Goal: Task Accomplishment & Management: Manage account settings

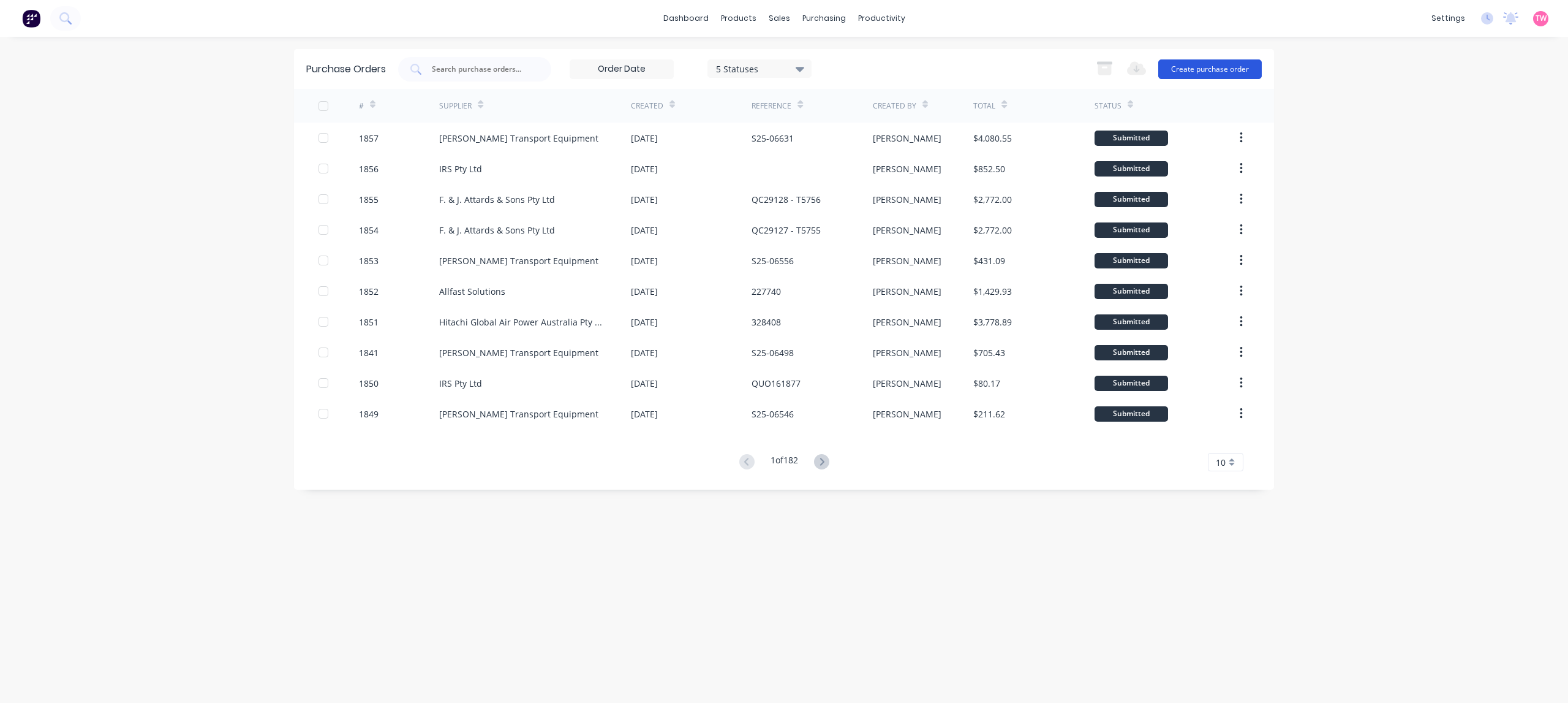
click at [1202, 68] on button "Create purchase order" at bounding box center [1210, 69] width 103 height 20
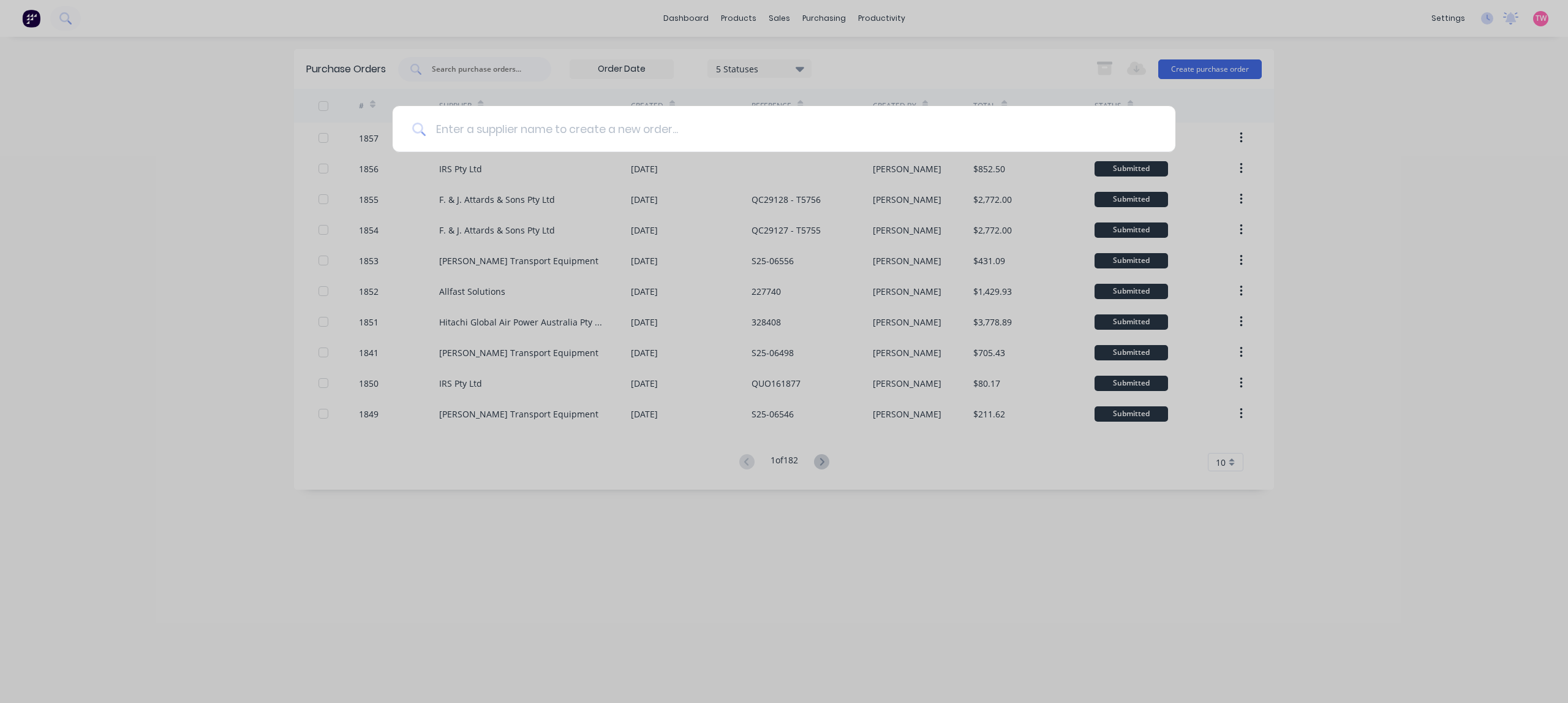
click at [486, 126] on input at bounding box center [791, 129] width 730 height 46
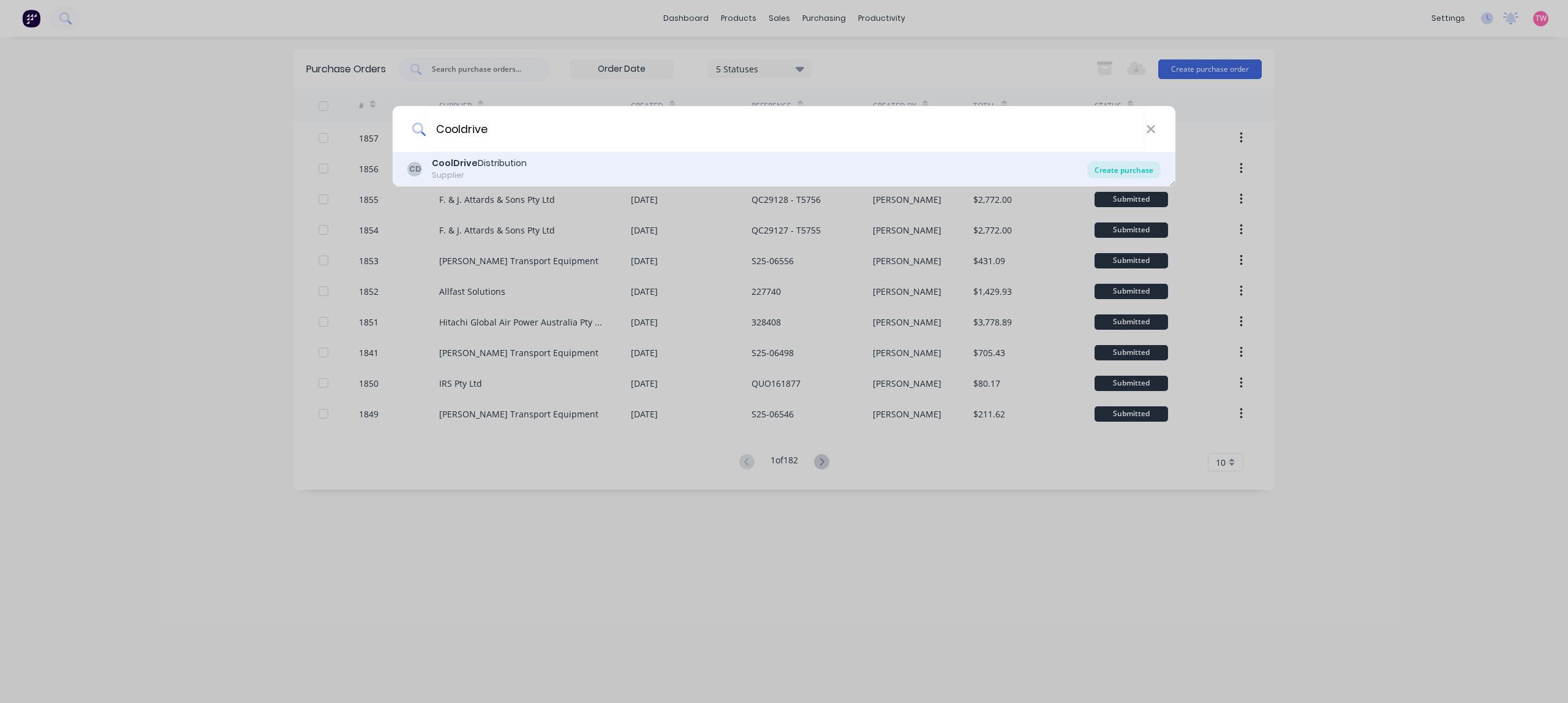
type input "Cooldrive"
click at [1134, 169] on div "Create purchase" at bounding box center [1123, 170] width 74 height 17
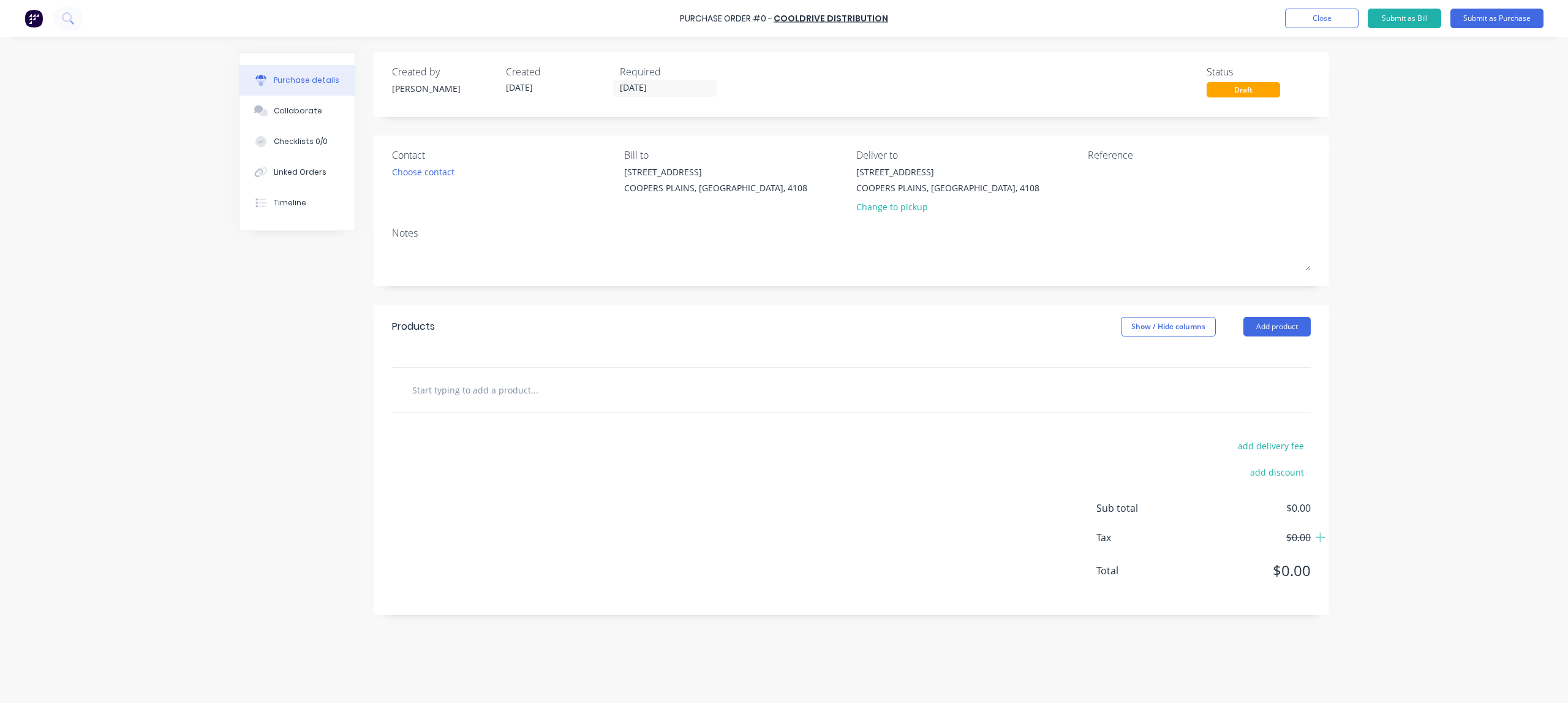
click at [503, 406] on div at bounding box center [851, 390] width 919 height 44
click at [503, 393] on input "text" at bounding box center [534, 389] width 245 height 25
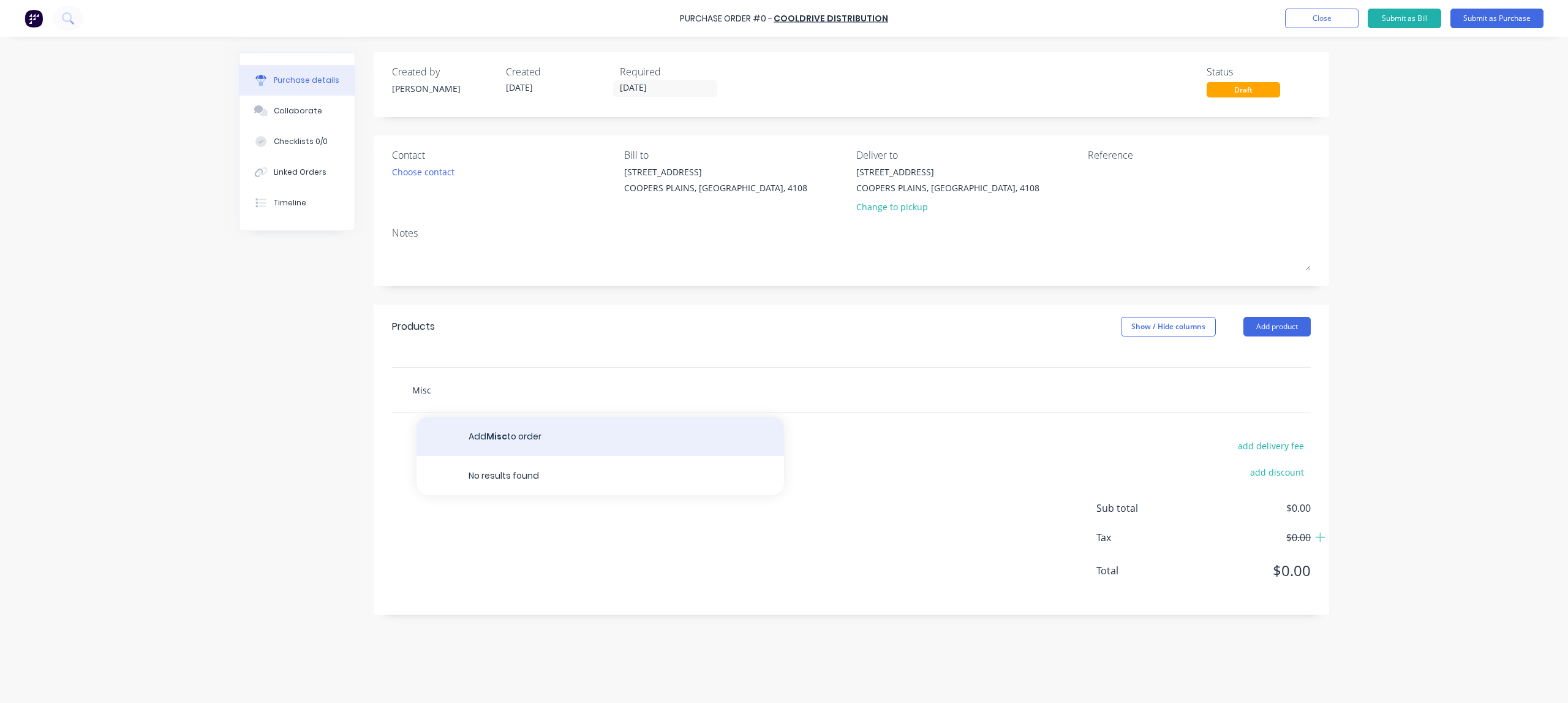
type input "Misc"
click at [543, 437] on button "Add Misc to order" at bounding box center [600, 436] width 368 height 39
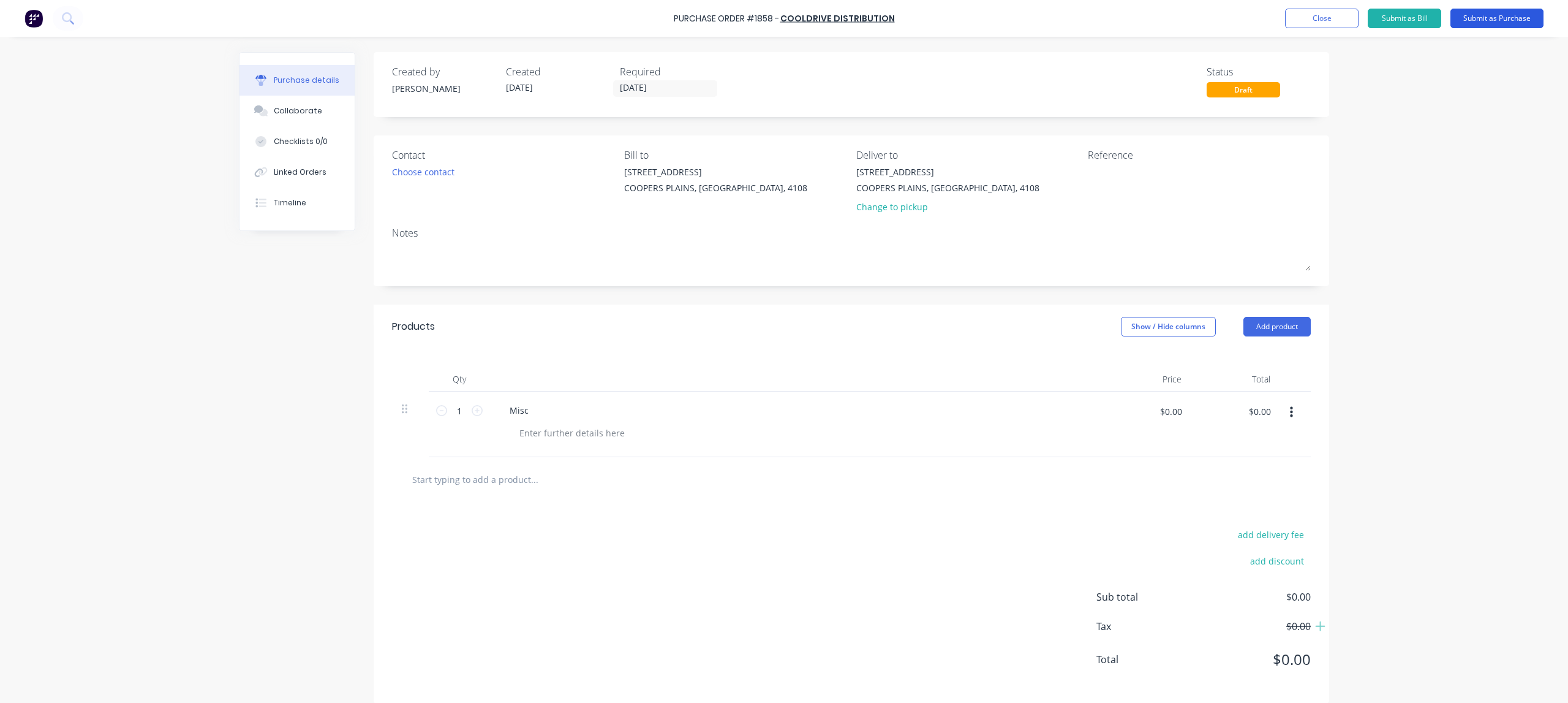
click at [1512, 14] on button "Submit as Purchase" at bounding box center [1497, 18] width 93 height 20
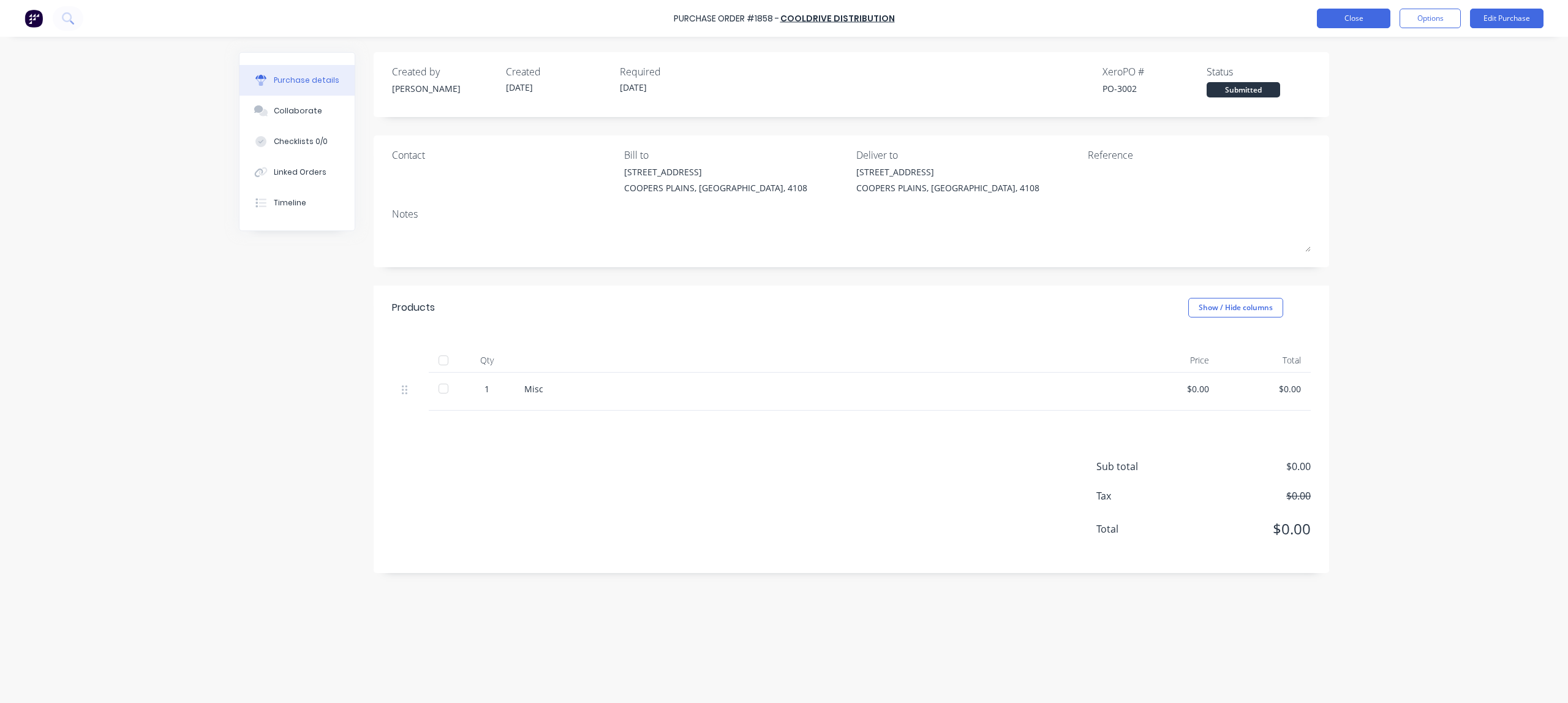
click at [1352, 18] on button "Close" at bounding box center [1354, 18] width 74 height 20
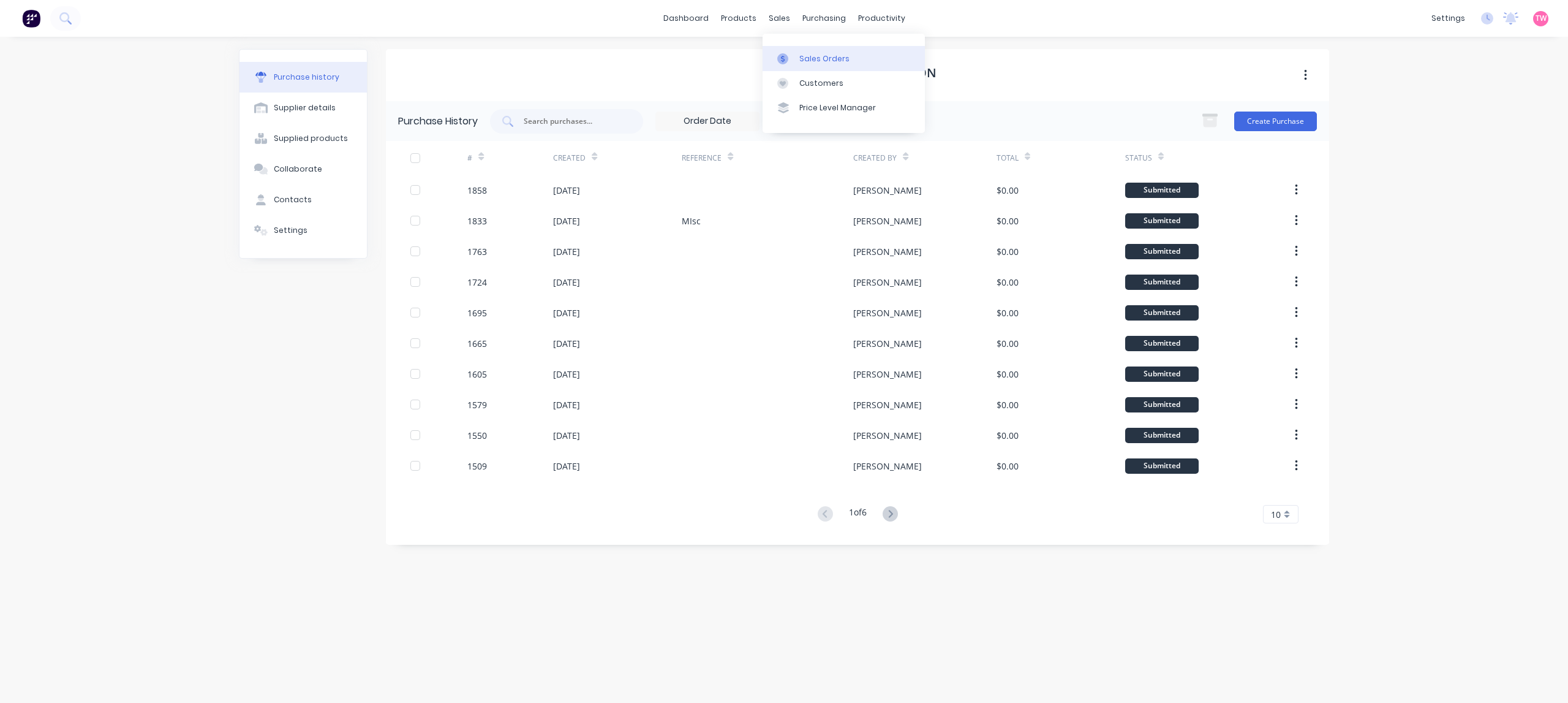
click at [822, 59] on div "Sales Orders" at bounding box center [824, 59] width 50 height 11
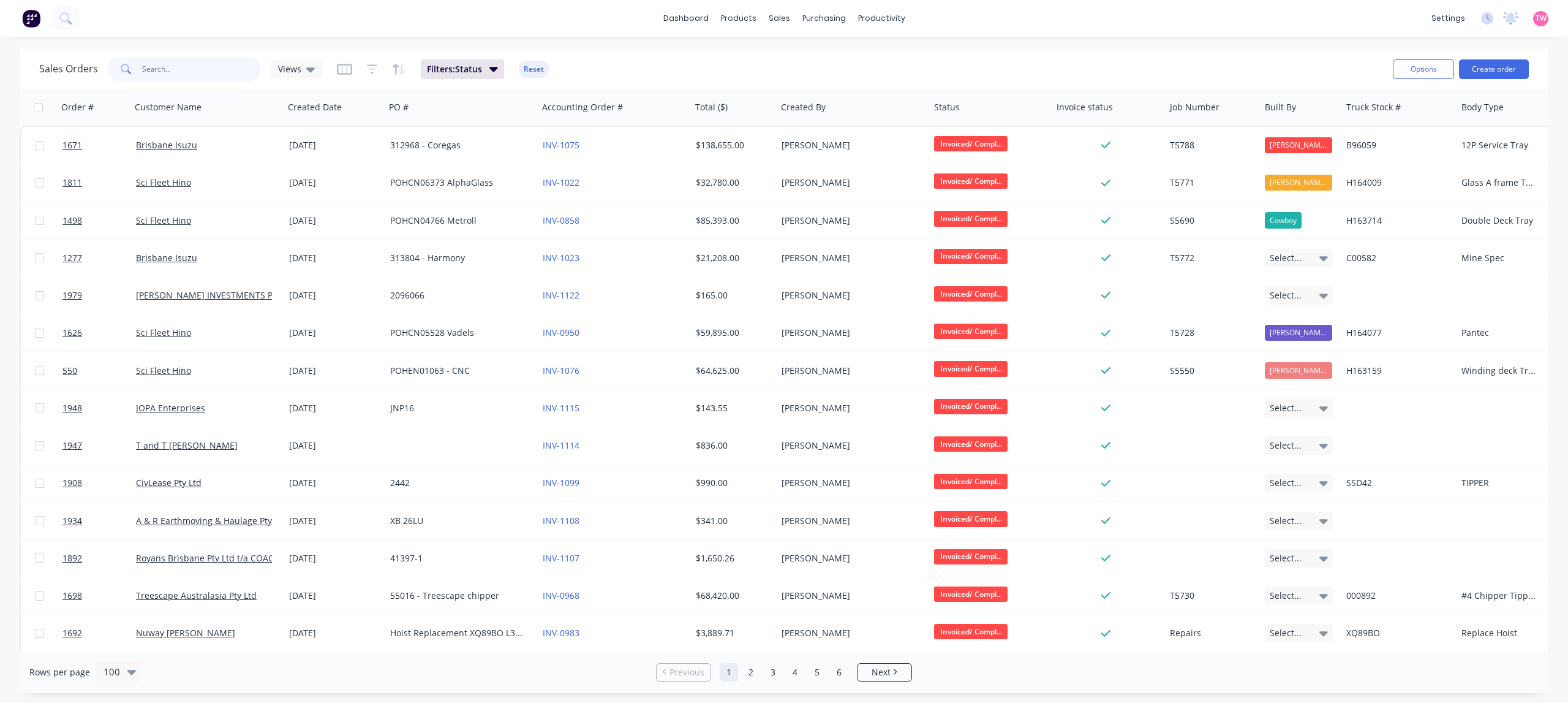
click at [200, 68] on input "text" at bounding box center [202, 69] width 119 height 25
type input "tropical"
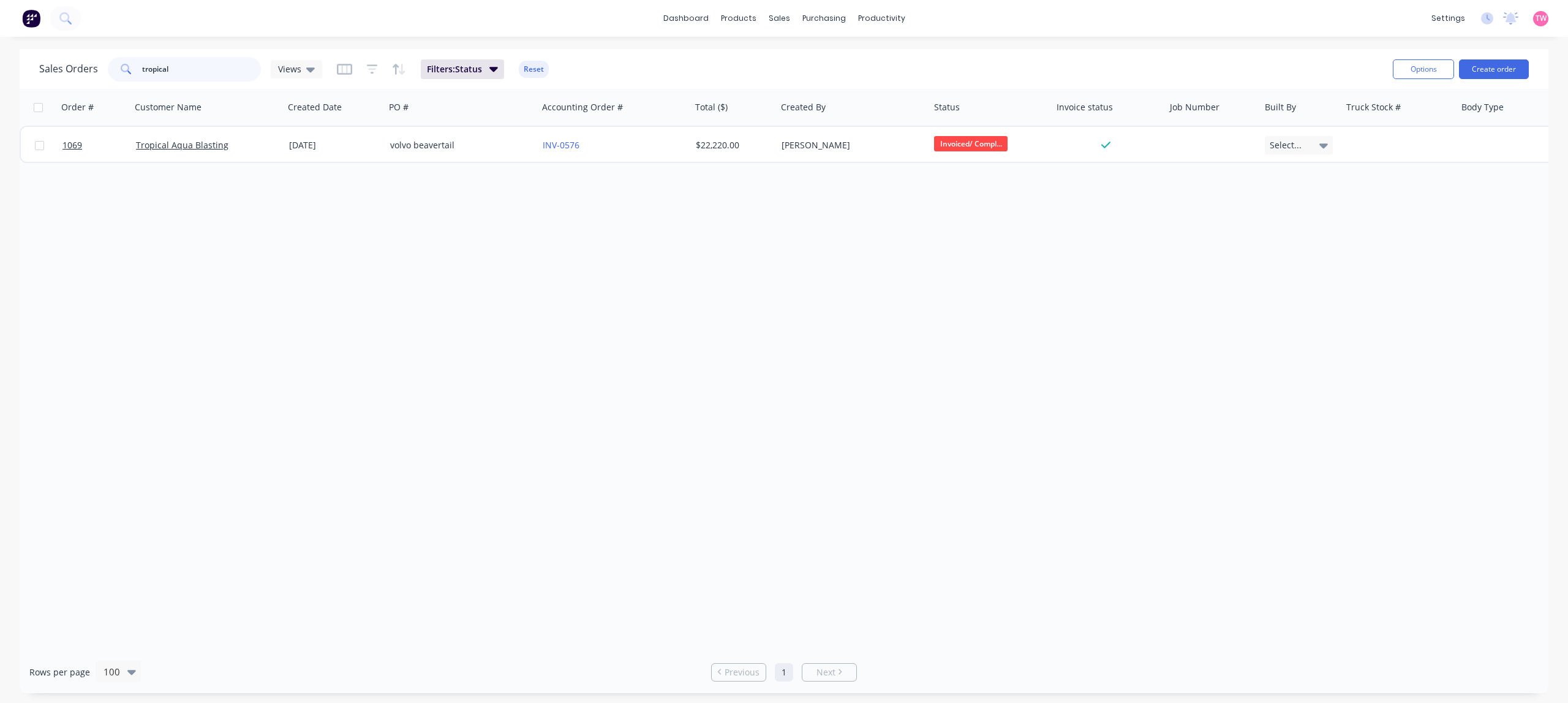
drag, startPoint x: 216, startPoint y: 76, endPoint x: 43, endPoint y: 63, distance: 173.5
click at [44, 63] on div "Sales Orders tropical Views" at bounding box center [180, 69] width 283 height 25
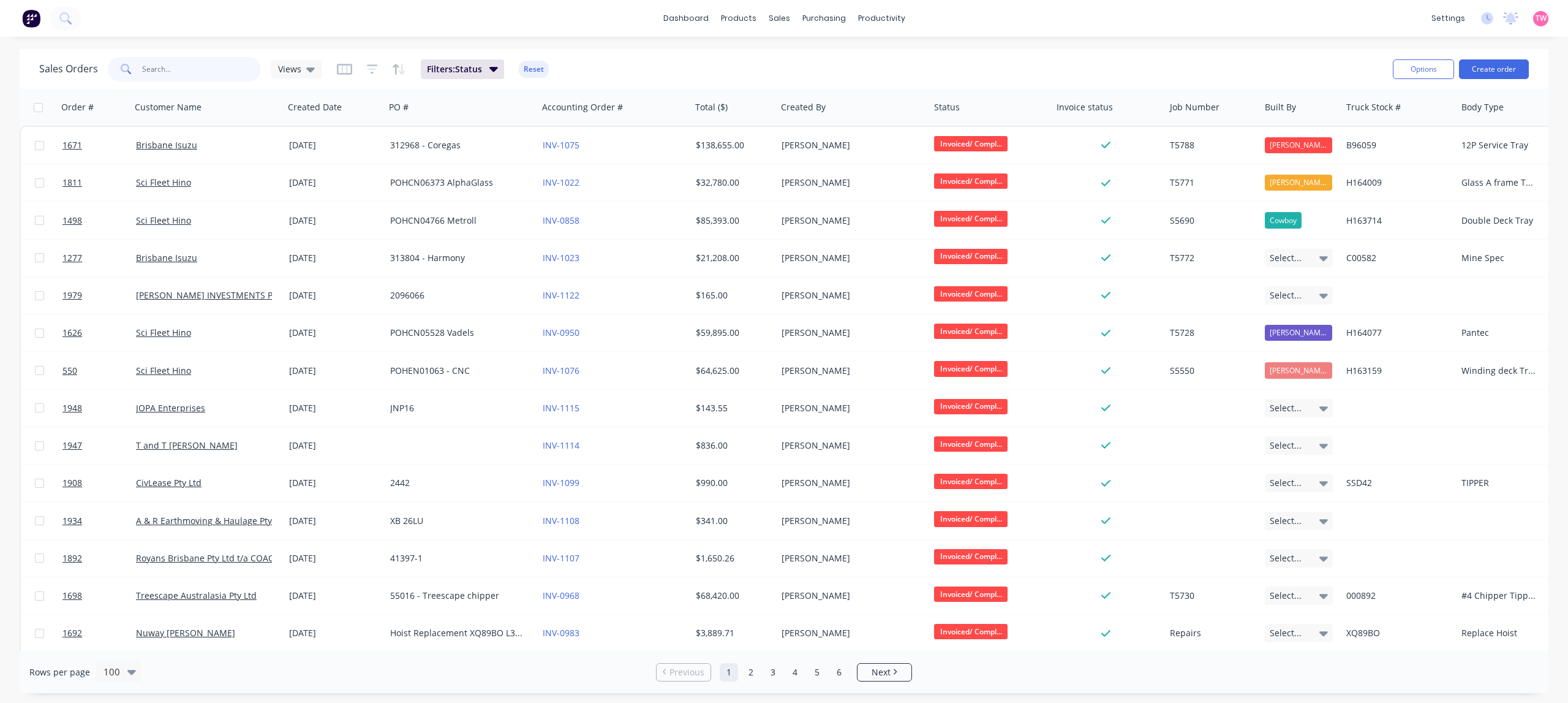
click at [169, 68] on input "text" at bounding box center [202, 69] width 119 height 25
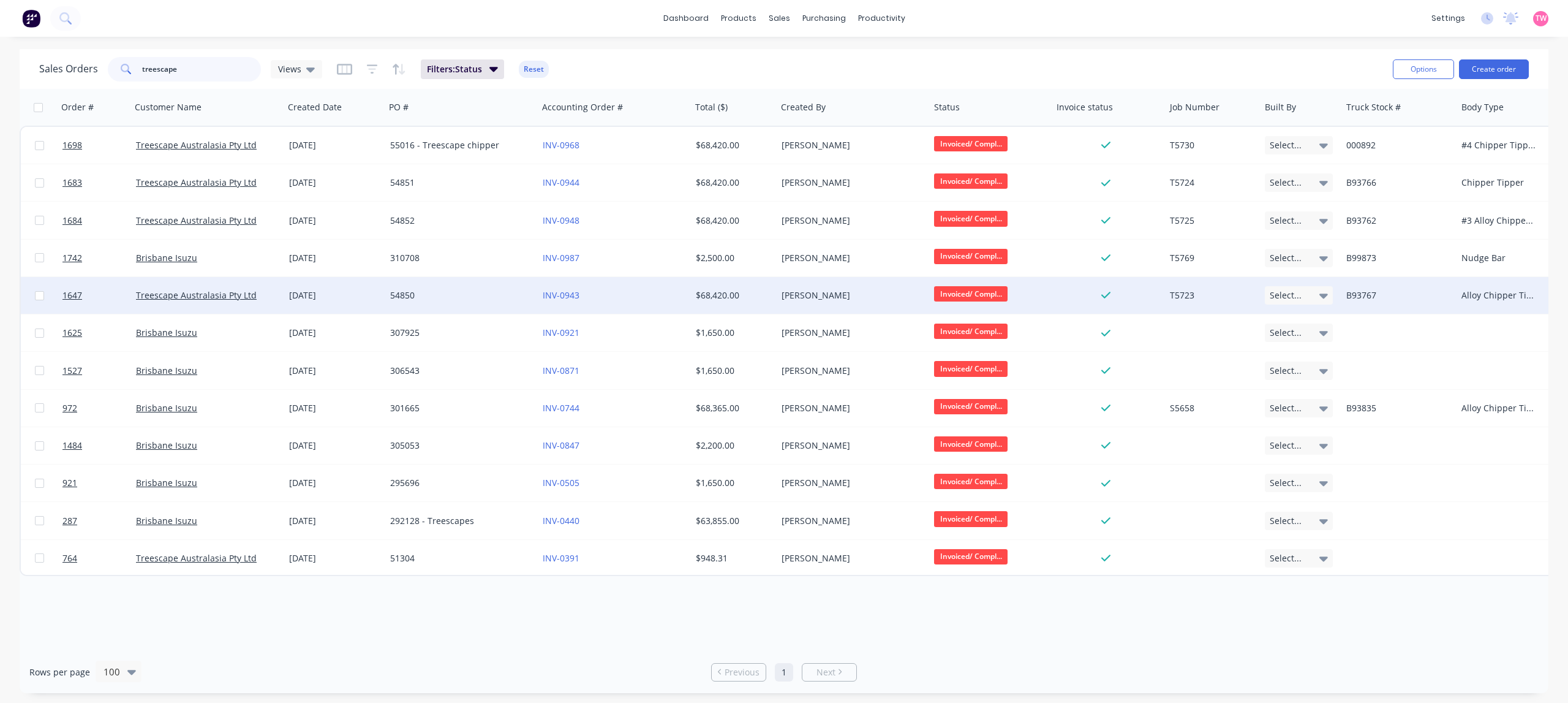
type input "treescape"
click at [40, 296] on input "checkbox" at bounding box center [40, 295] width 10 height 10
checkbox input "true"
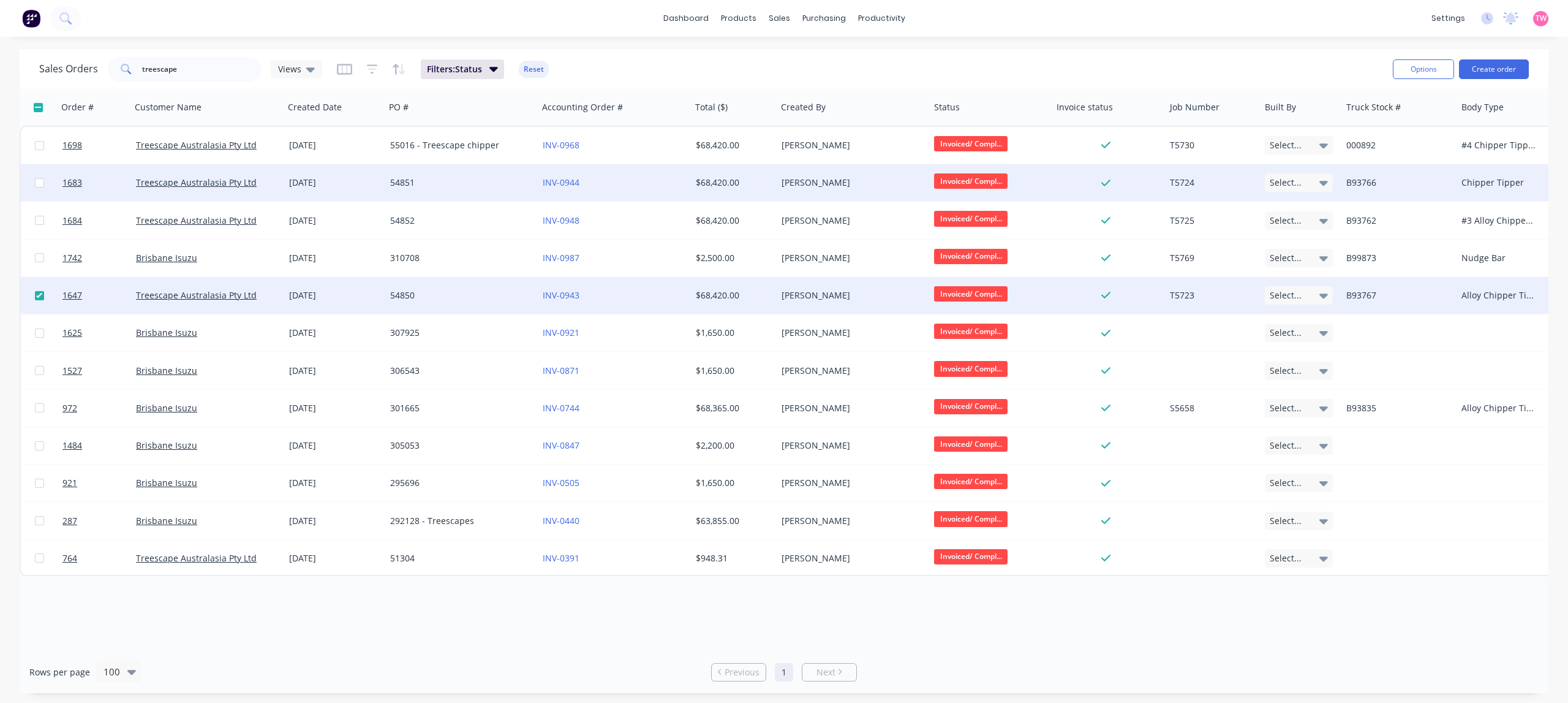
click at [37, 178] on input "checkbox" at bounding box center [40, 183] width 10 height 10
checkbox input "true"
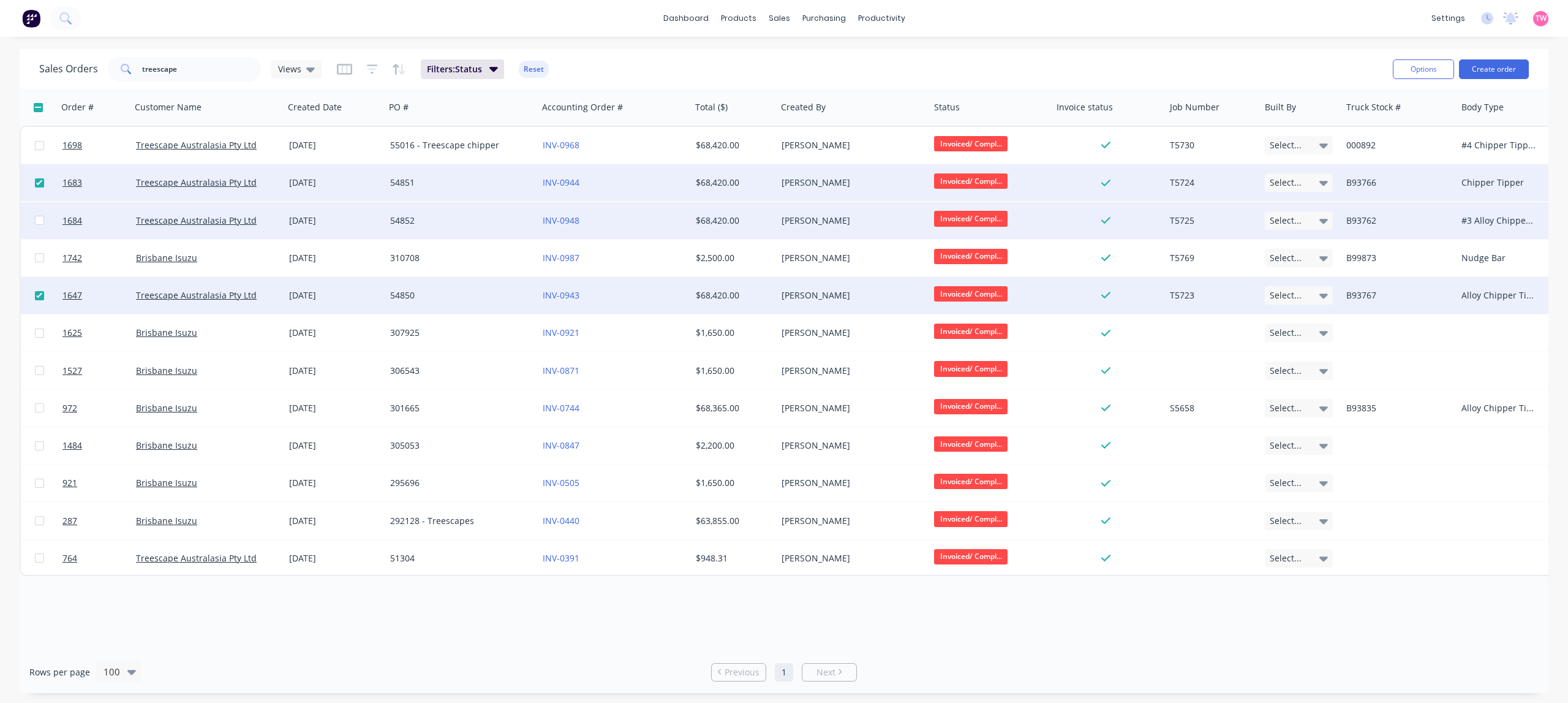
click at [39, 221] on input "checkbox" at bounding box center [40, 221] width 10 height 10
checkbox input "true"
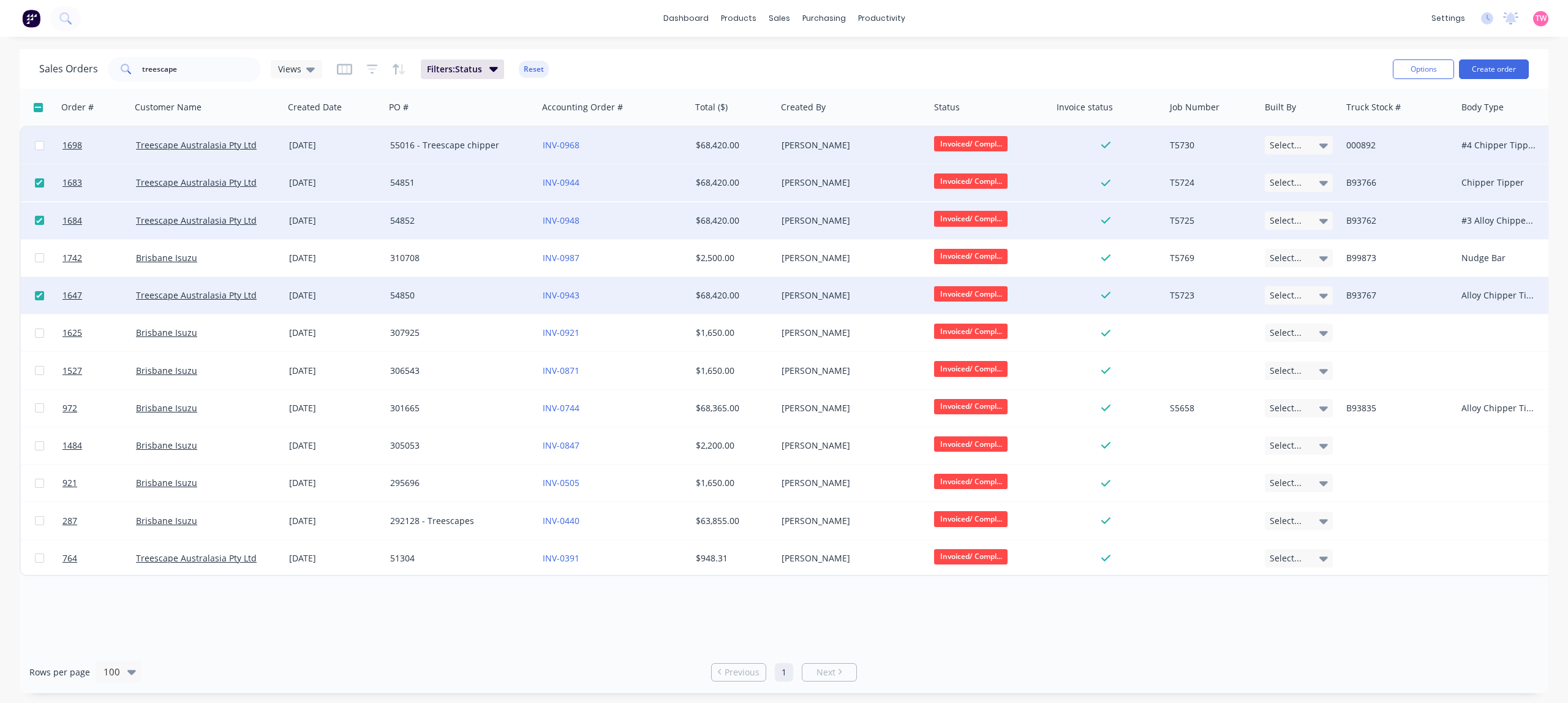
click at [37, 143] on input "checkbox" at bounding box center [40, 145] width 10 height 10
checkbox input "true"
drag, startPoint x: 191, startPoint y: 71, endPoint x: 102, endPoint y: 68, distance: 89.1
click at [102, 68] on div "Sales Orders treescape Views" at bounding box center [180, 69] width 283 height 25
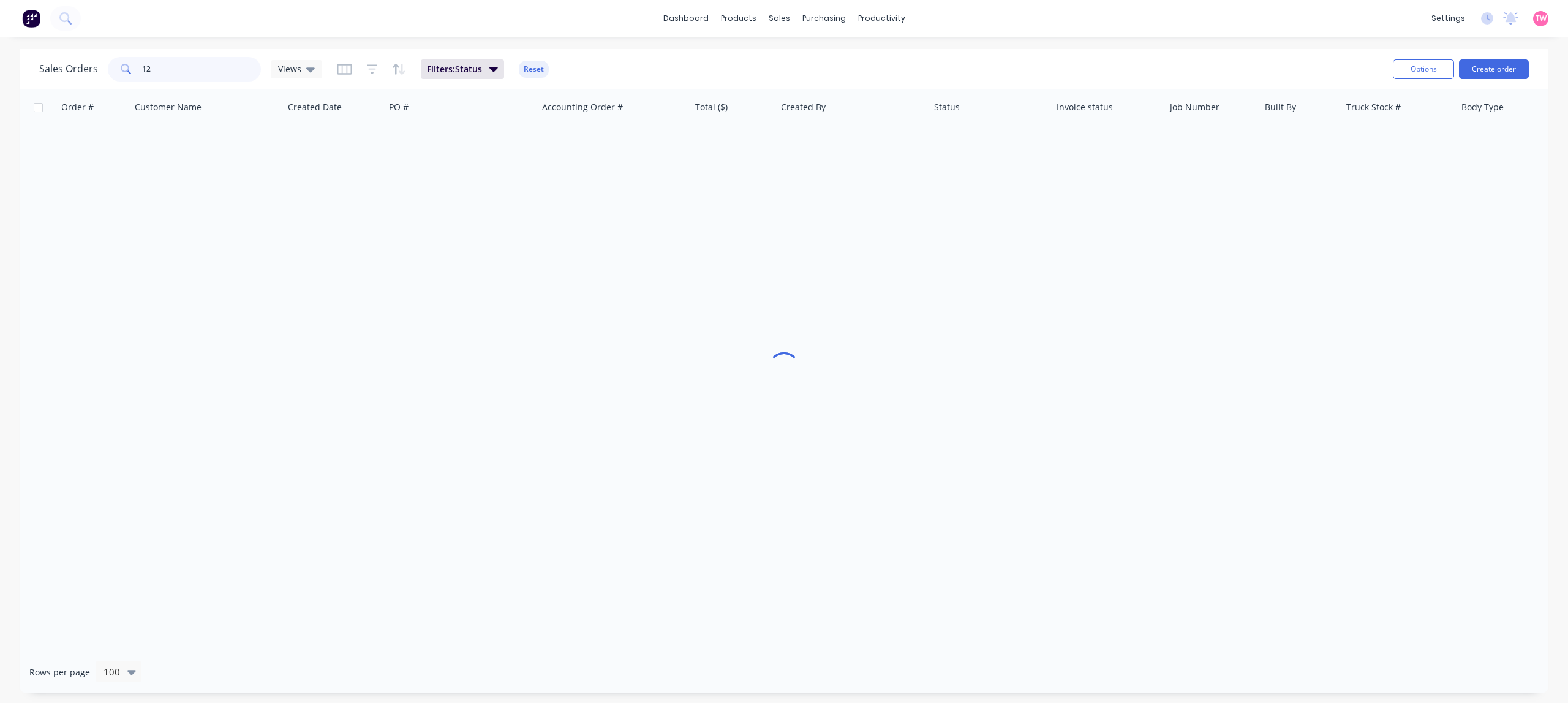
type input "1"
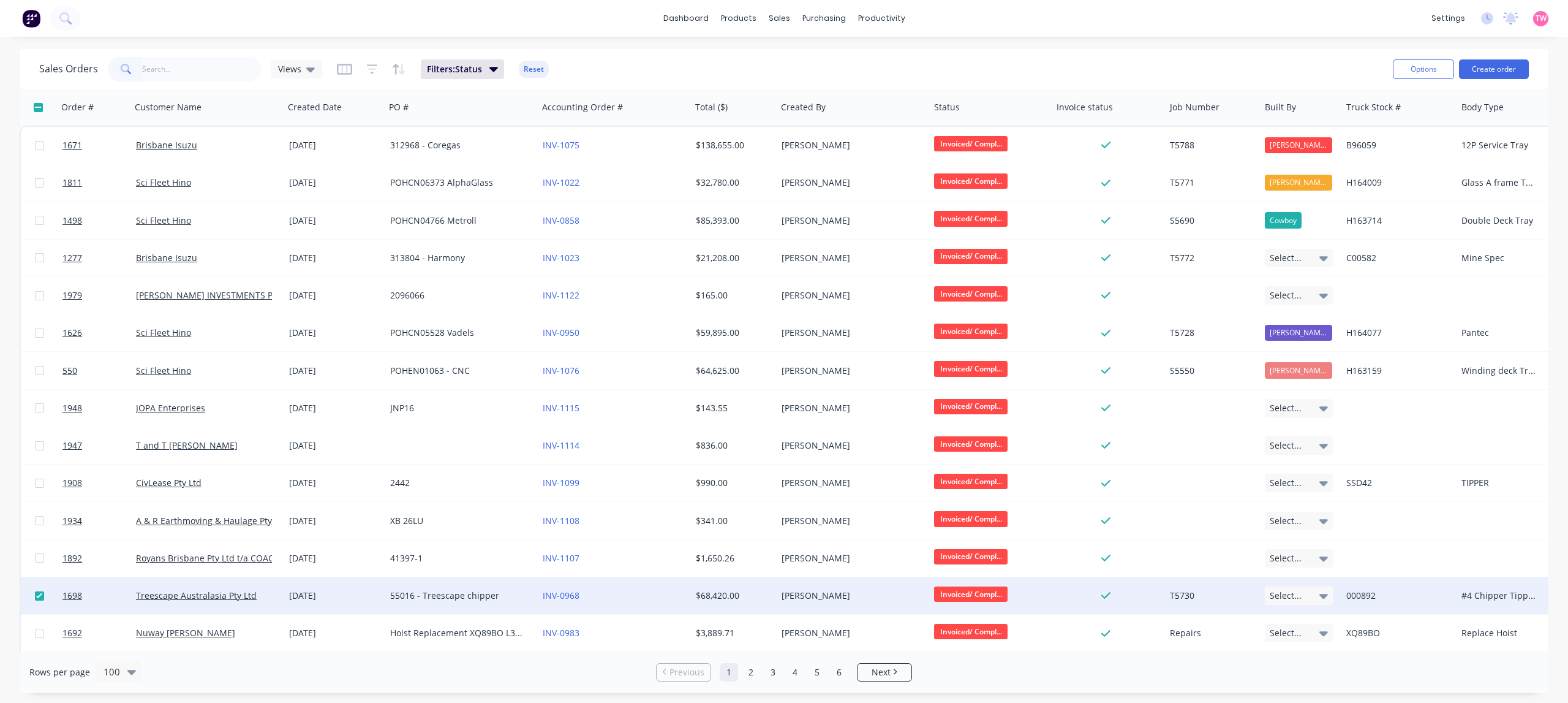
click at [40, 108] on input "checkbox" at bounding box center [38, 108] width 10 height 10
checkbox input "true"
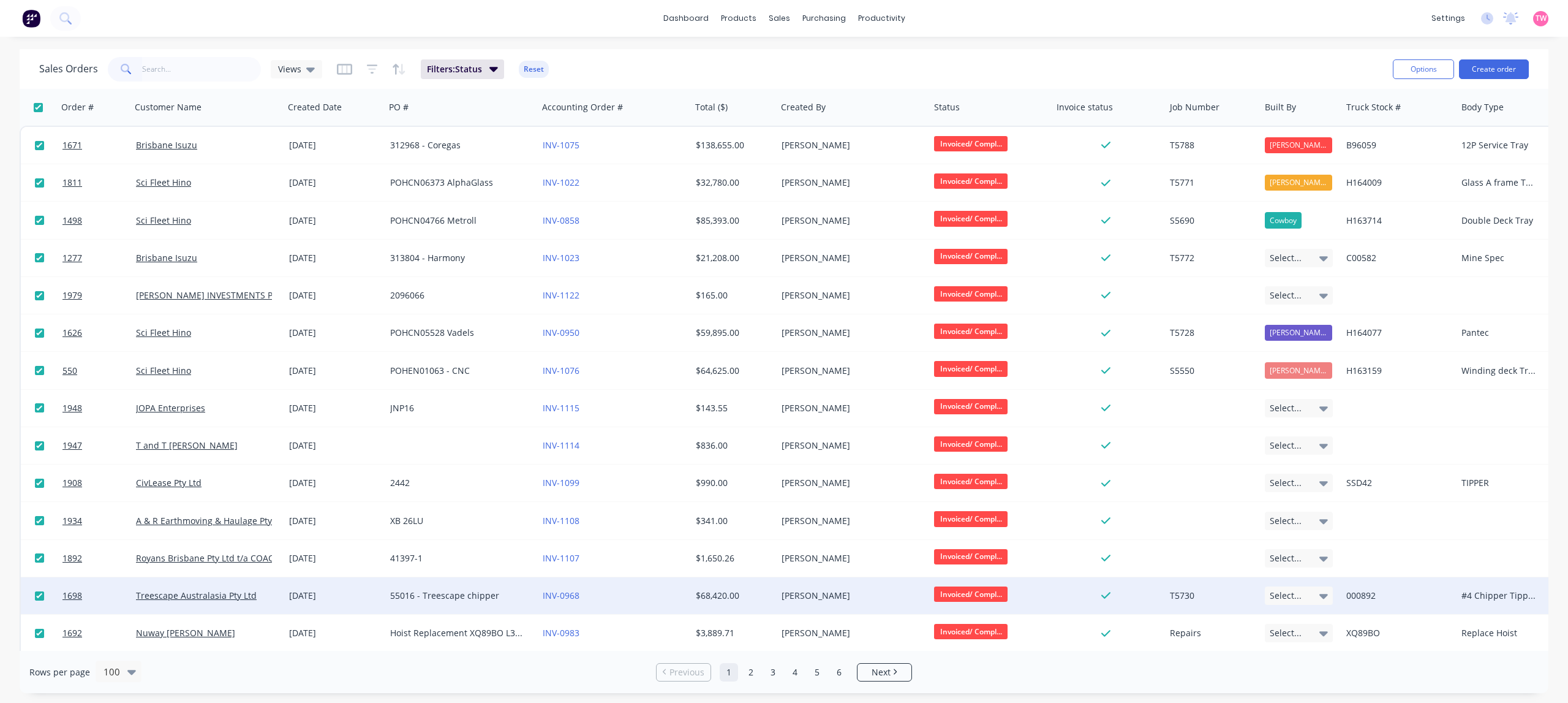
checkbox input "true"
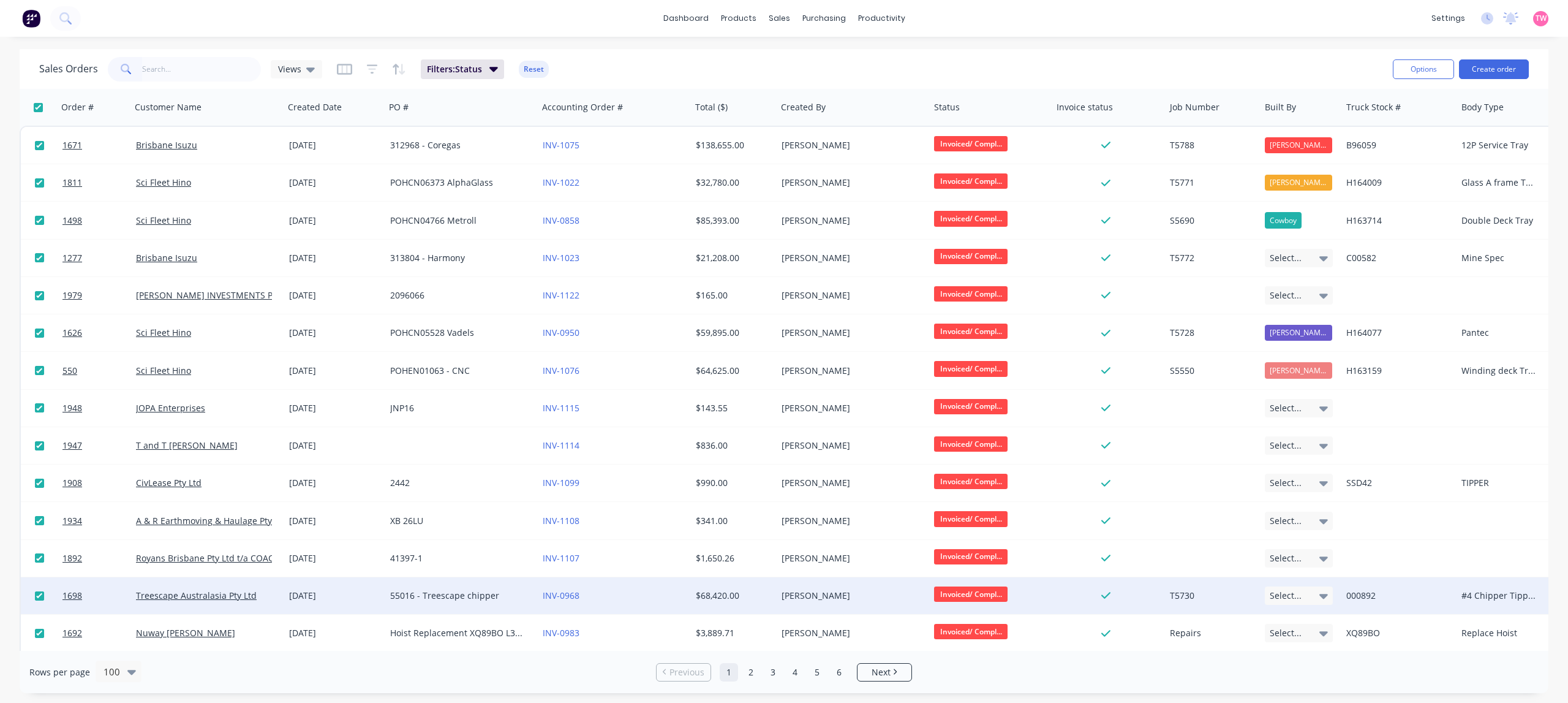
checkbox input "true"
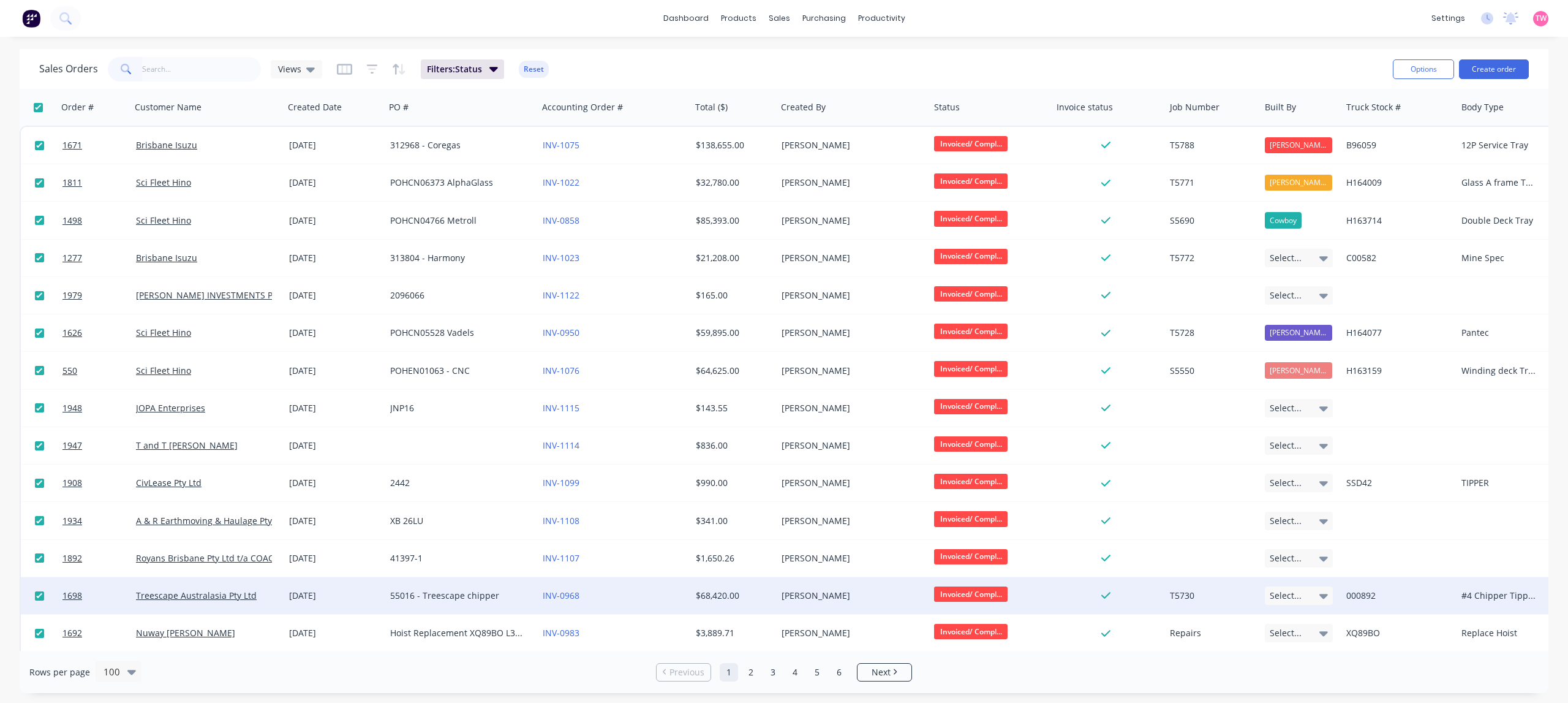
checkbox input "true"
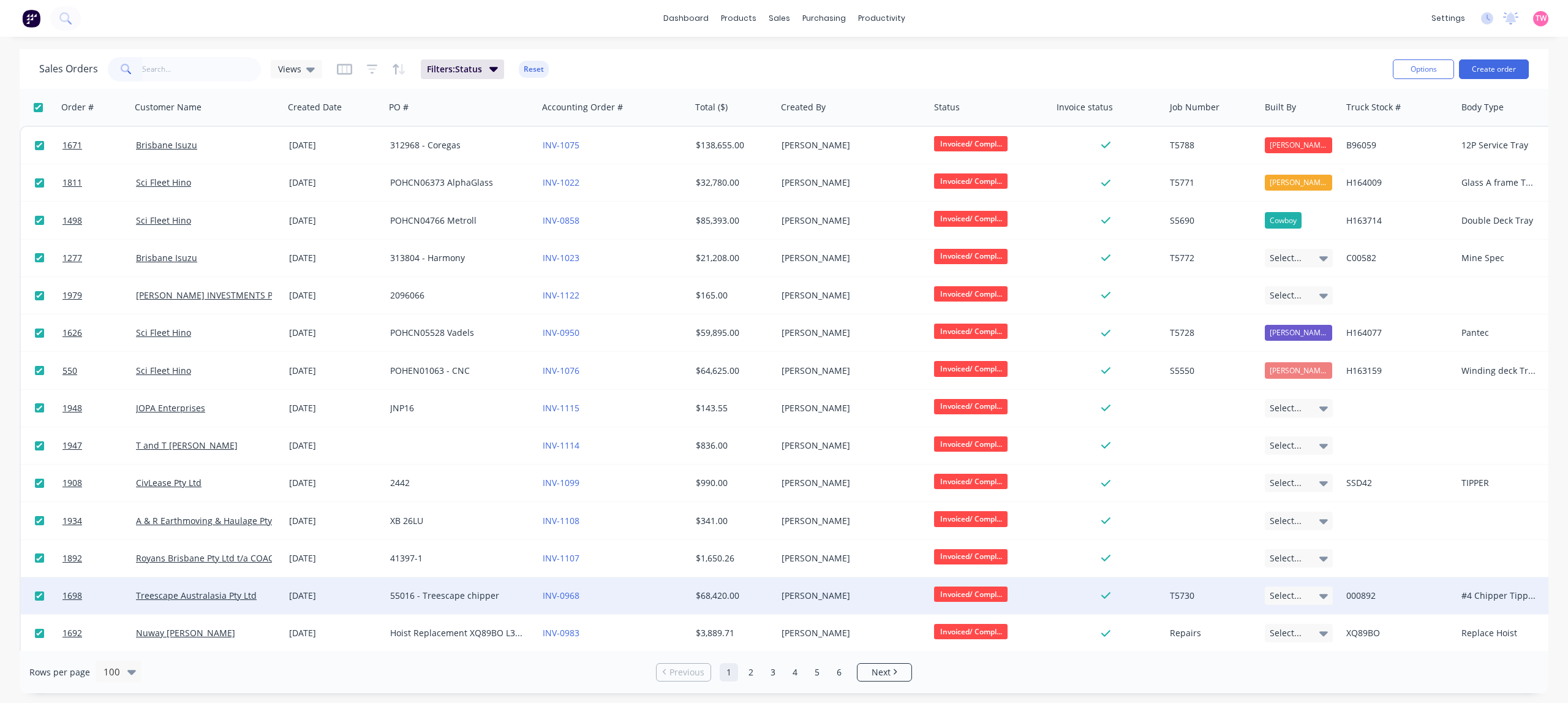
checkbox input "true"
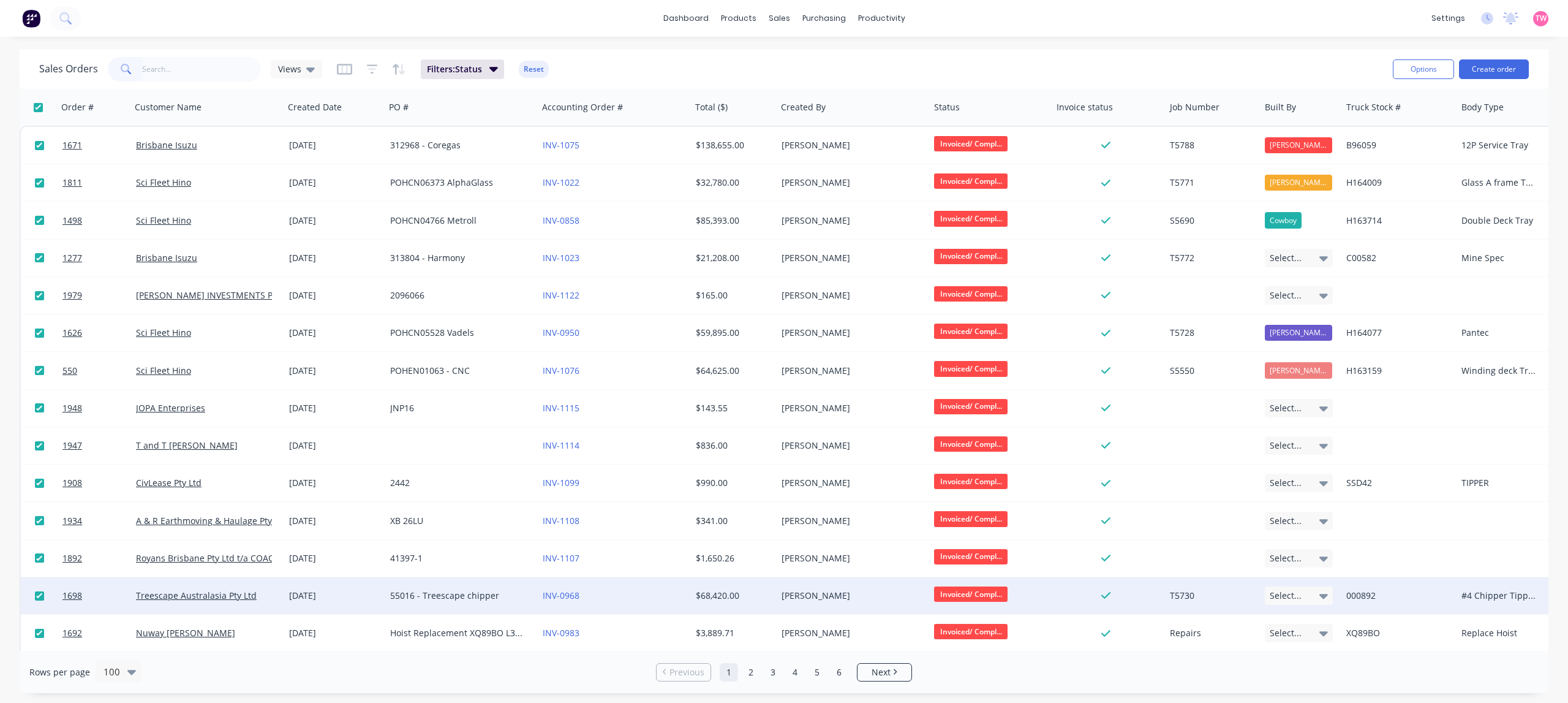
checkbox input "true"
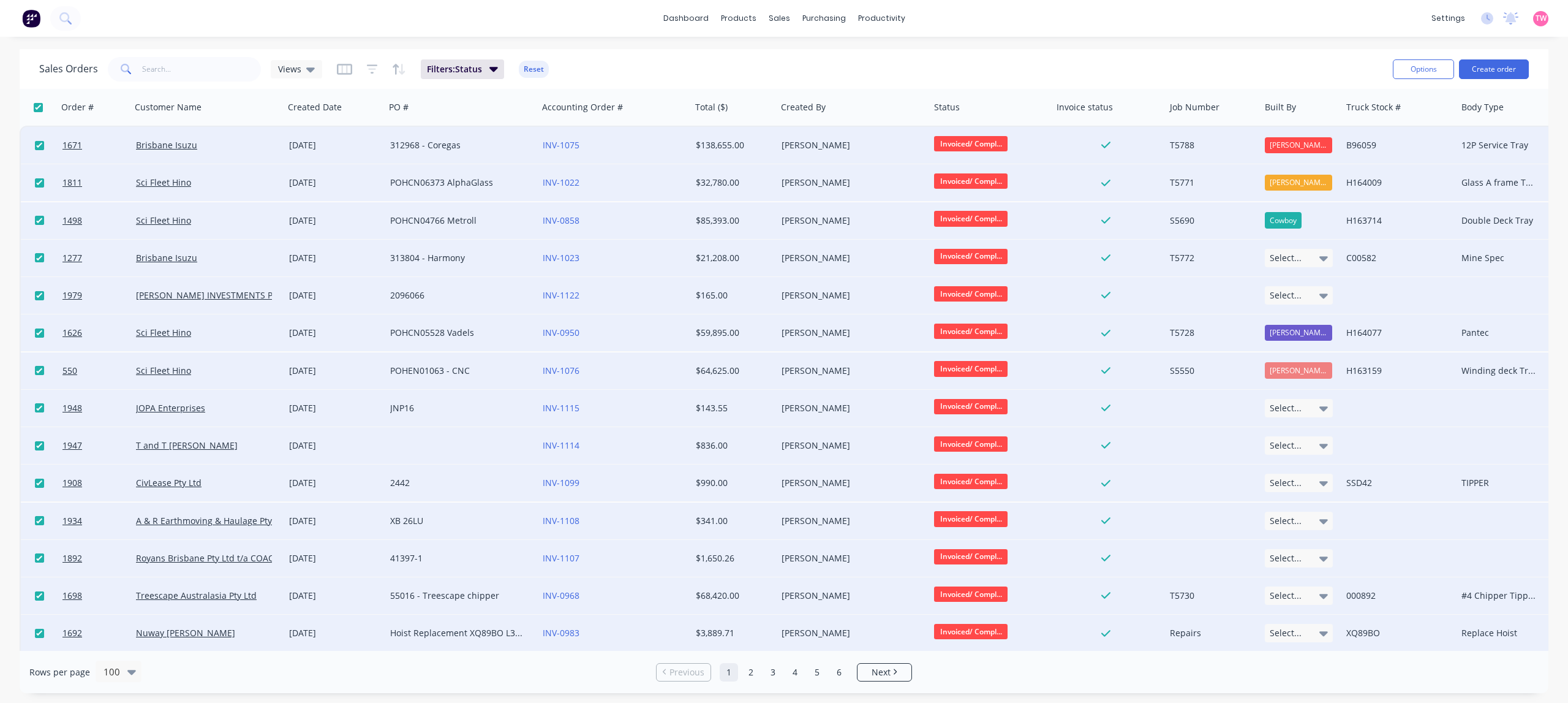
click at [40, 108] on input "checkbox" at bounding box center [38, 108] width 10 height 10
checkbox input "false"
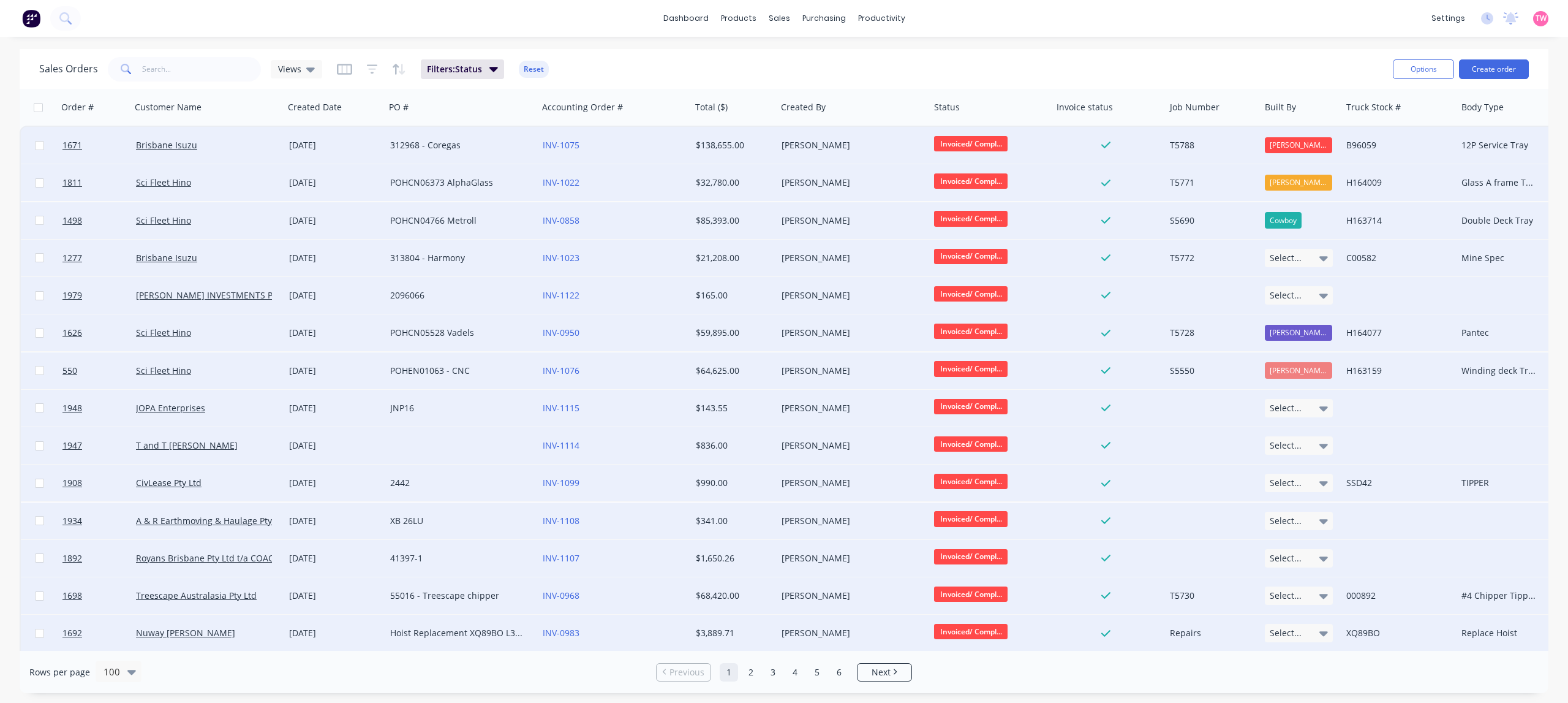
checkbox input "false"
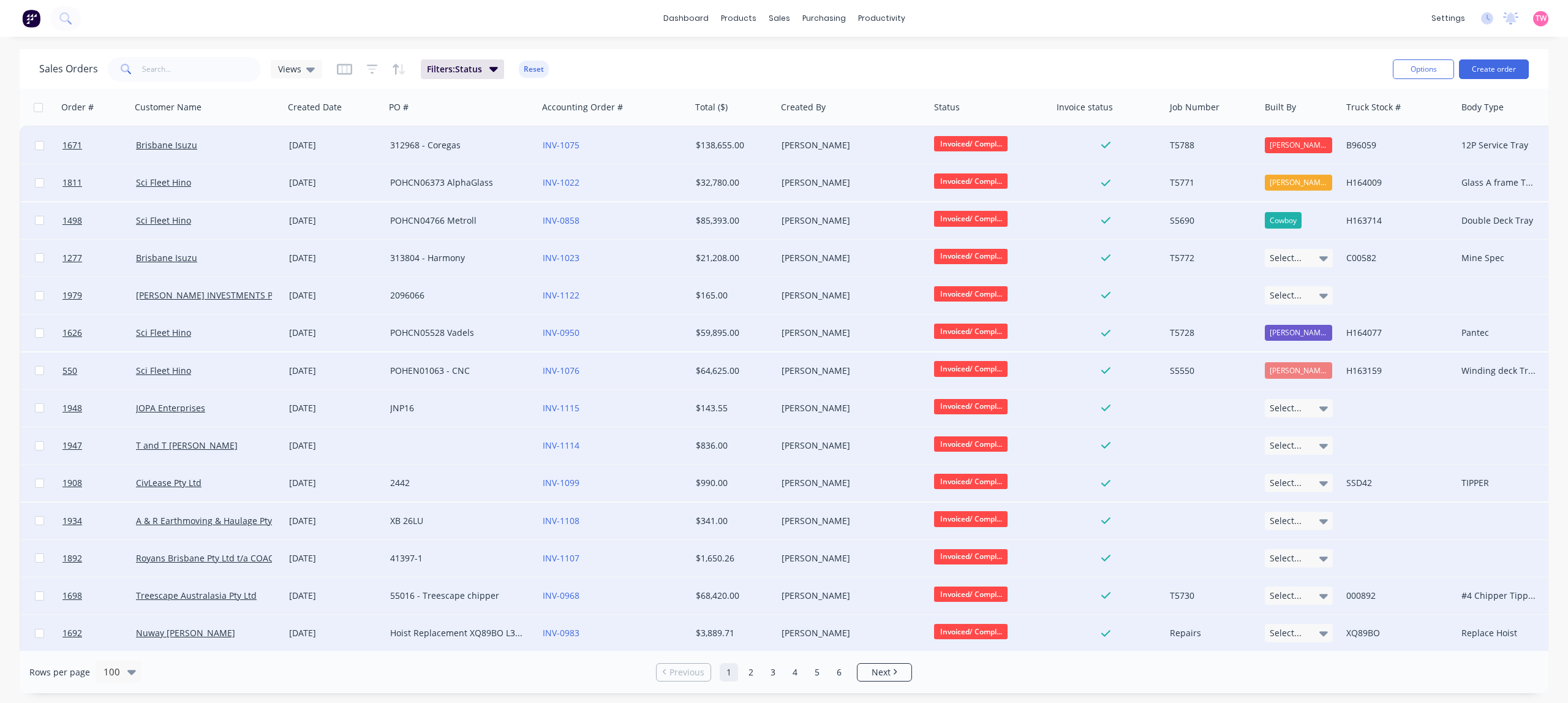
checkbox input "false"
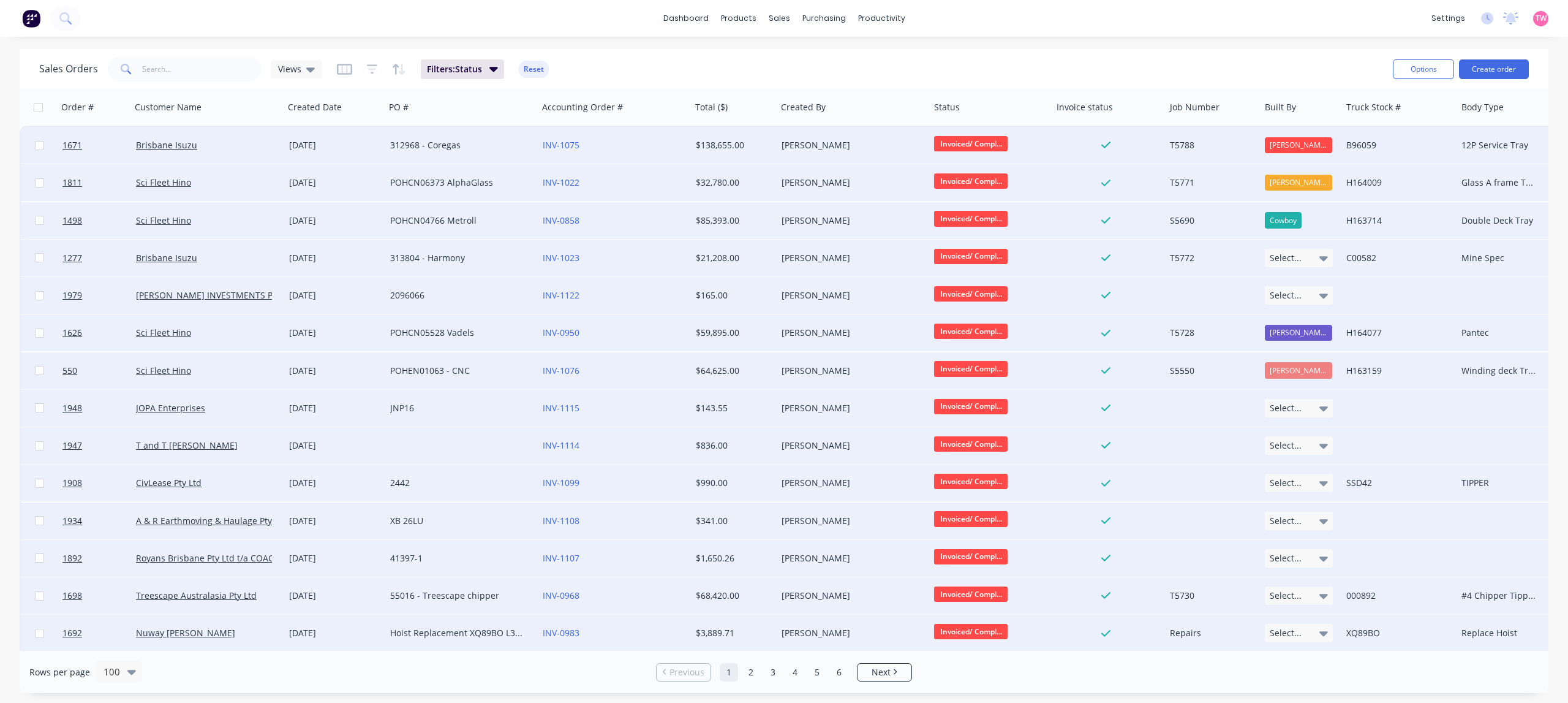
checkbox input "false"
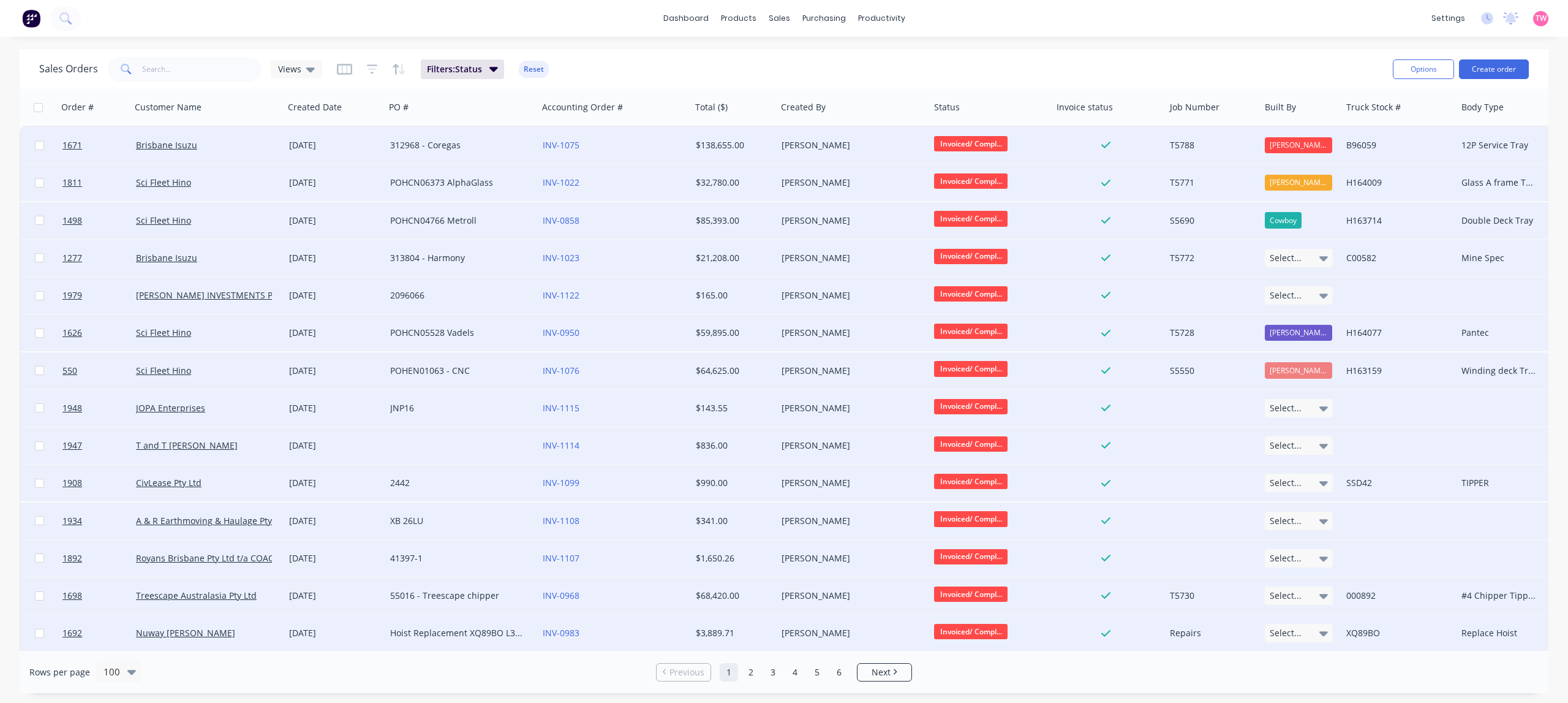
checkbox input "false"
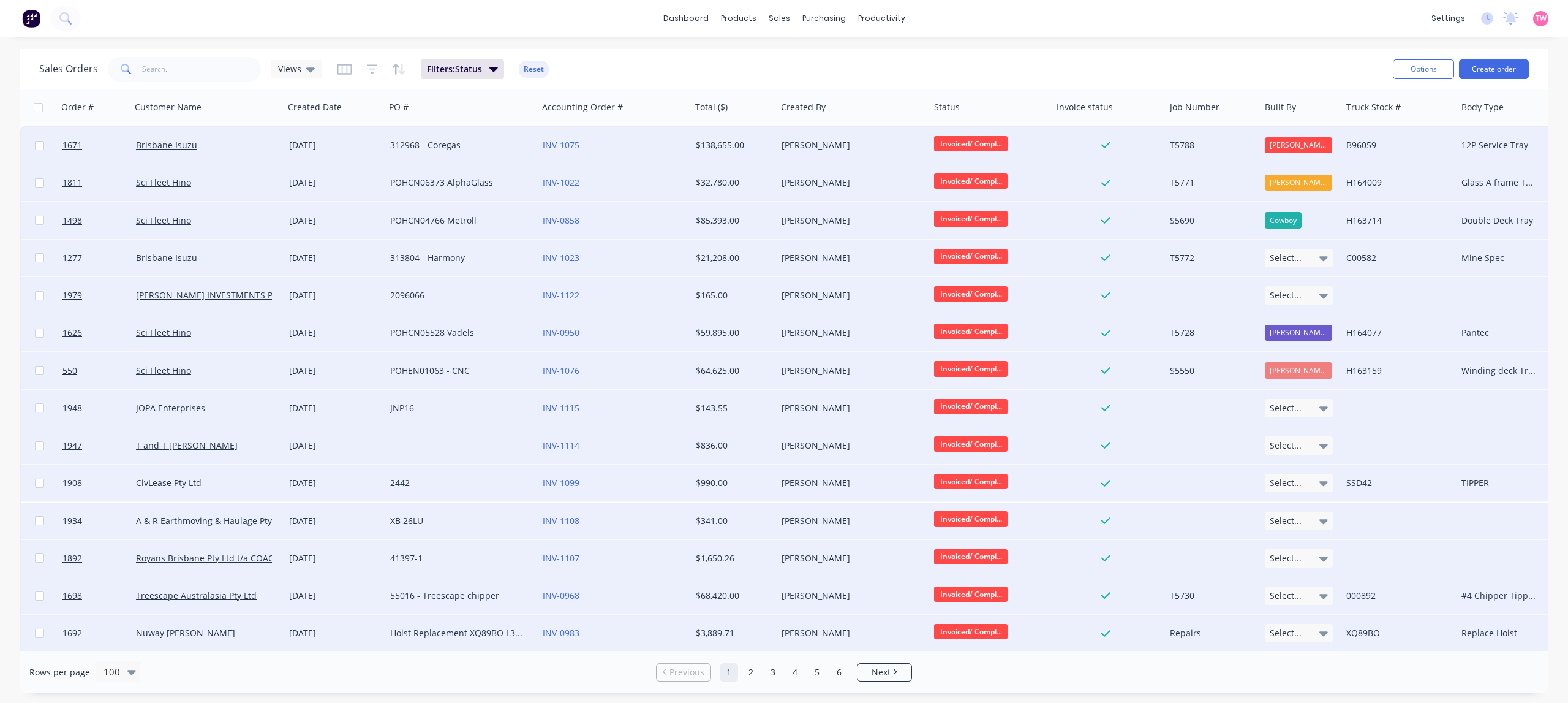
checkbox input "false"
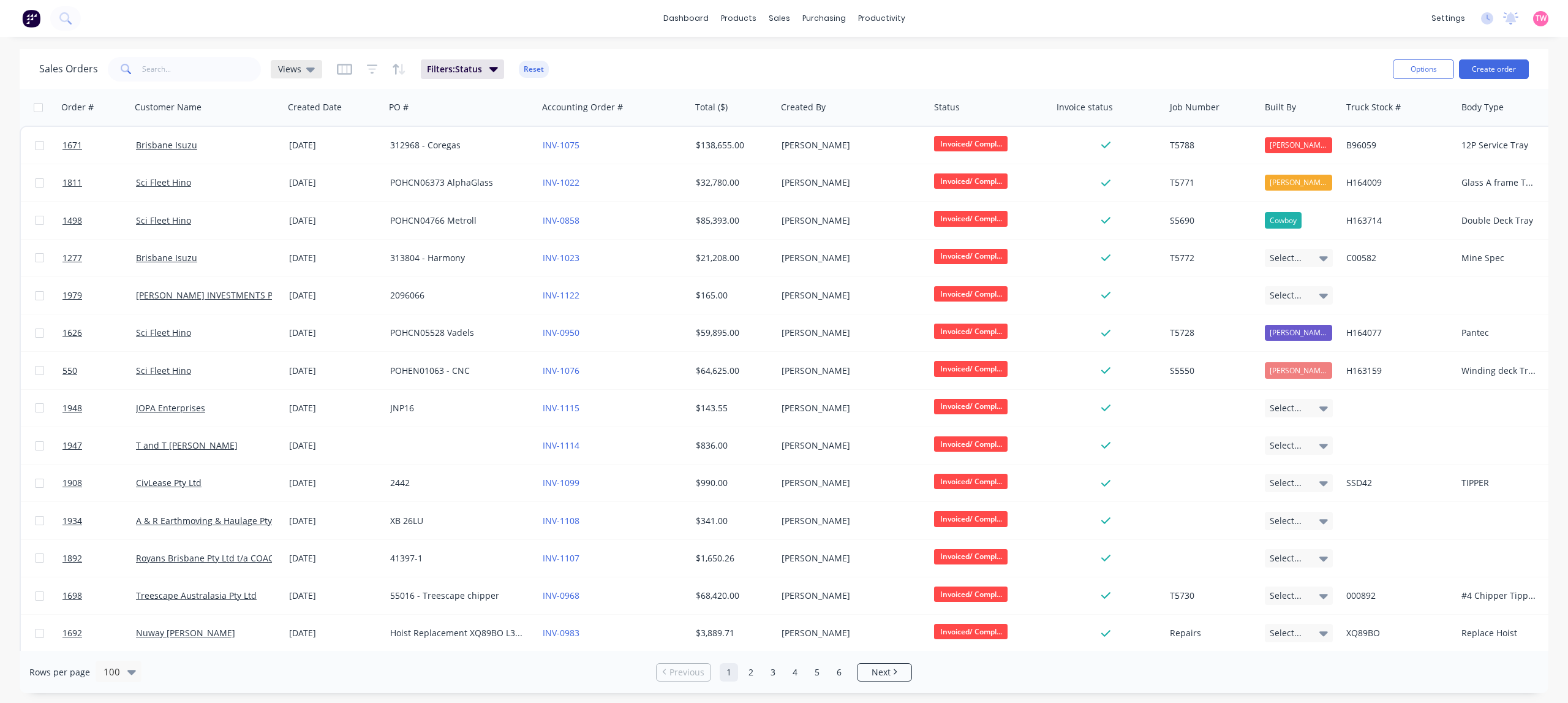
click at [313, 74] on div "Views" at bounding box center [296, 69] width 52 height 18
click at [333, 170] on button "None (Default)" at bounding box center [345, 173] width 140 height 14
